Goal: Transaction & Acquisition: Download file/media

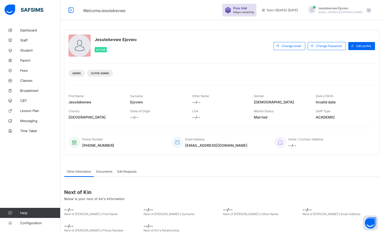
click at [29, 222] on span "Configuration" at bounding box center [40, 223] width 40 height 4
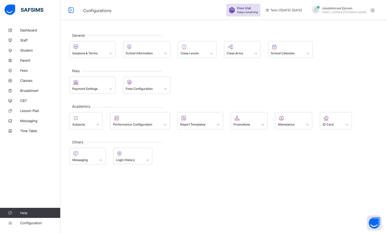
click at [190, 124] on span "Report Templates" at bounding box center [192, 125] width 25 height 4
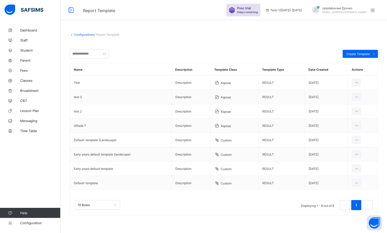
click at [352, 126] on div at bounding box center [355, 126] width 9 height 8
click at [90, 127] on td "GRade 7" at bounding box center [120, 126] width 101 height 14
click at [85, 126] on td "GRade 7" at bounding box center [120, 126] width 101 height 14
click at [230, 126] on td "Aspose" at bounding box center [234, 126] width 48 height 14
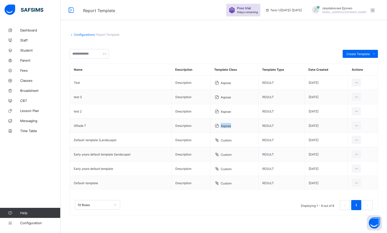
click at [230, 126] on td "Aspose" at bounding box center [234, 126] width 48 height 14
click at [103, 142] on td "Default-template (Landscape)" at bounding box center [120, 140] width 101 height 14
click at [358, 141] on icon at bounding box center [356, 140] width 4 height 4
click at [0, 0] on div "Download Template" at bounding box center [0, 0] width 0 height 0
